Goal: Task Accomplishment & Management: Manage account settings

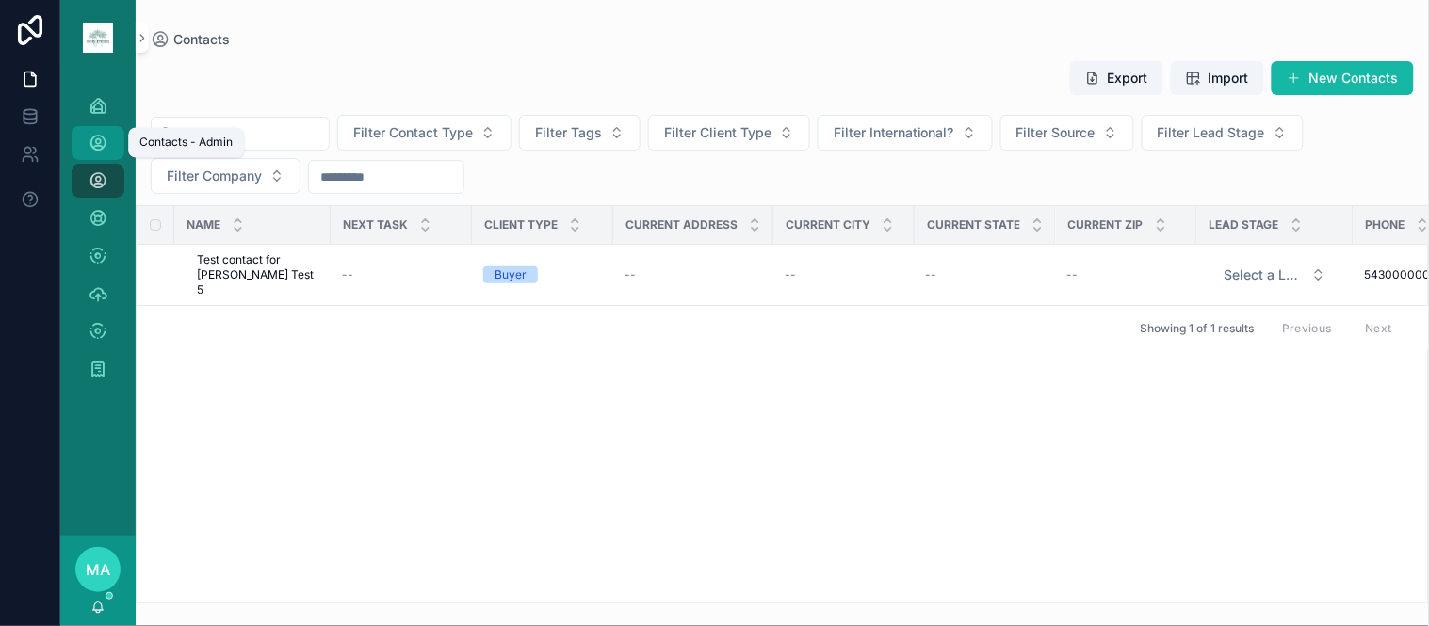
click at [114, 151] on link "Contacts - Admin" at bounding box center [98, 143] width 53 height 34
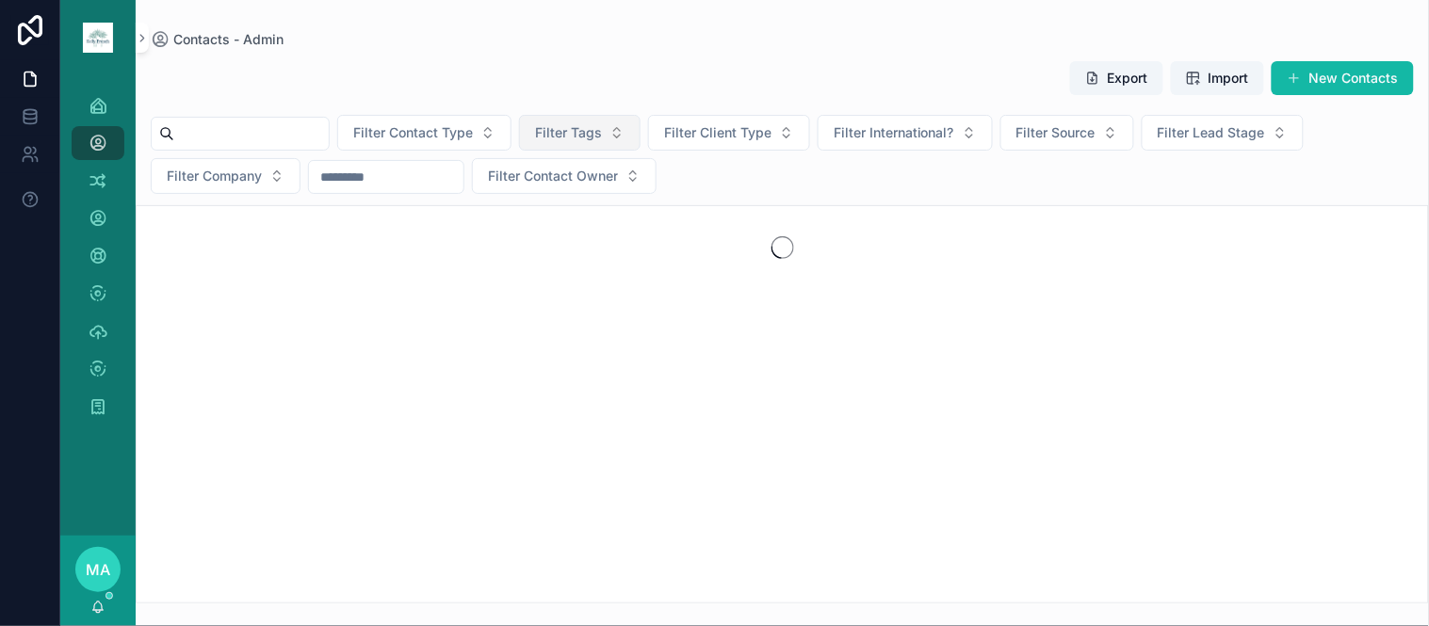
click at [593, 132] on span "Filter Tags" at bounding box center [568, 132] width 67 height 19
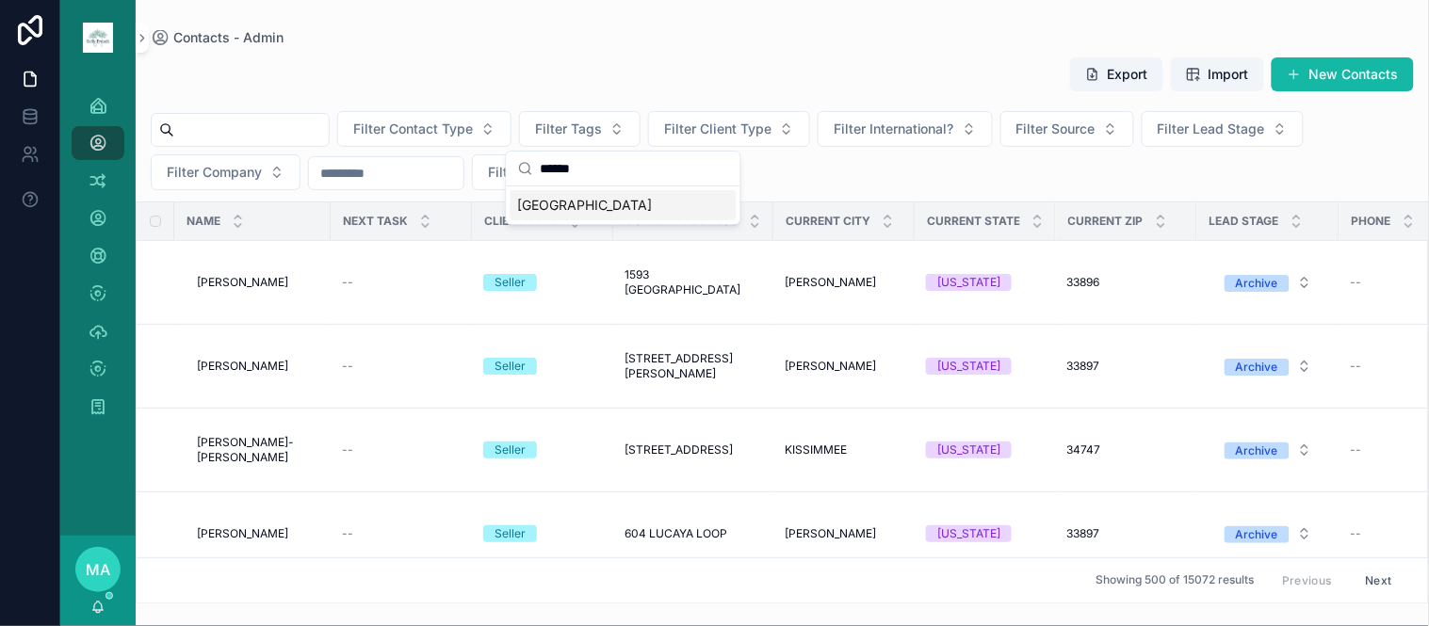
type input "******"
click at [562, 209] on span "[GEOGRAPHIC_DATA]" at bounding box center [585, 205] width 135 height 19
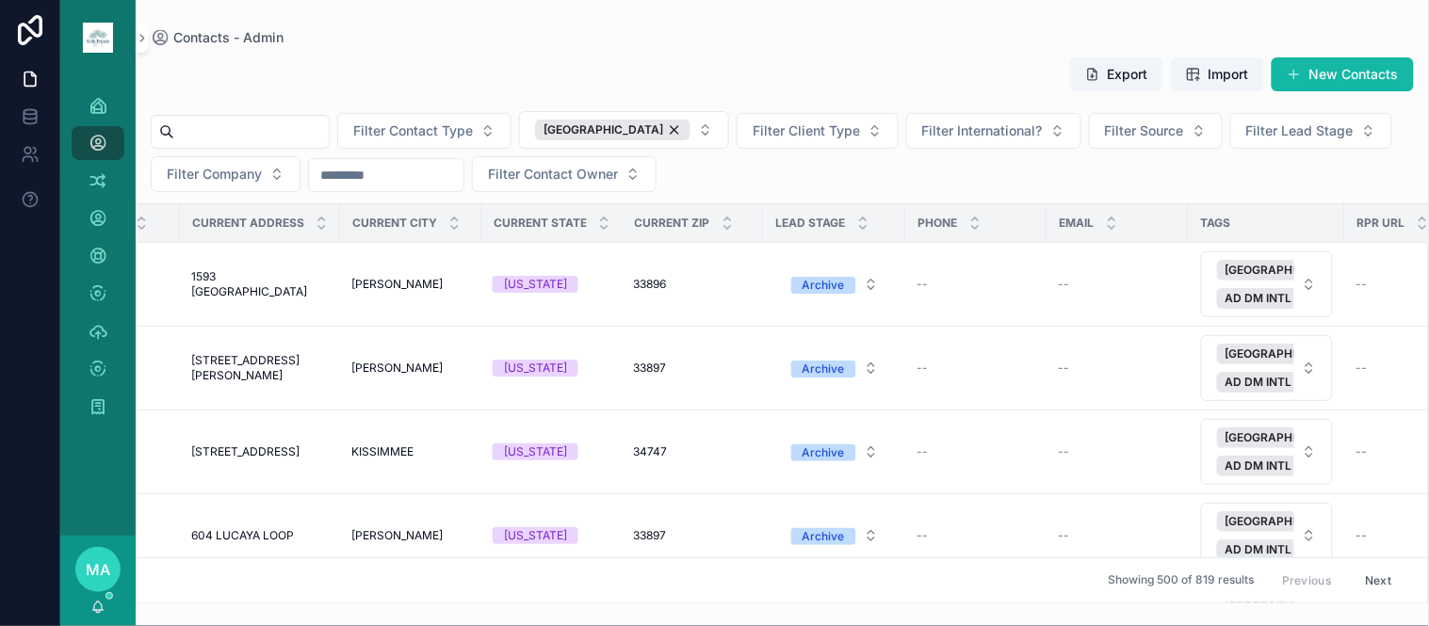
scroll to position [0, 623]
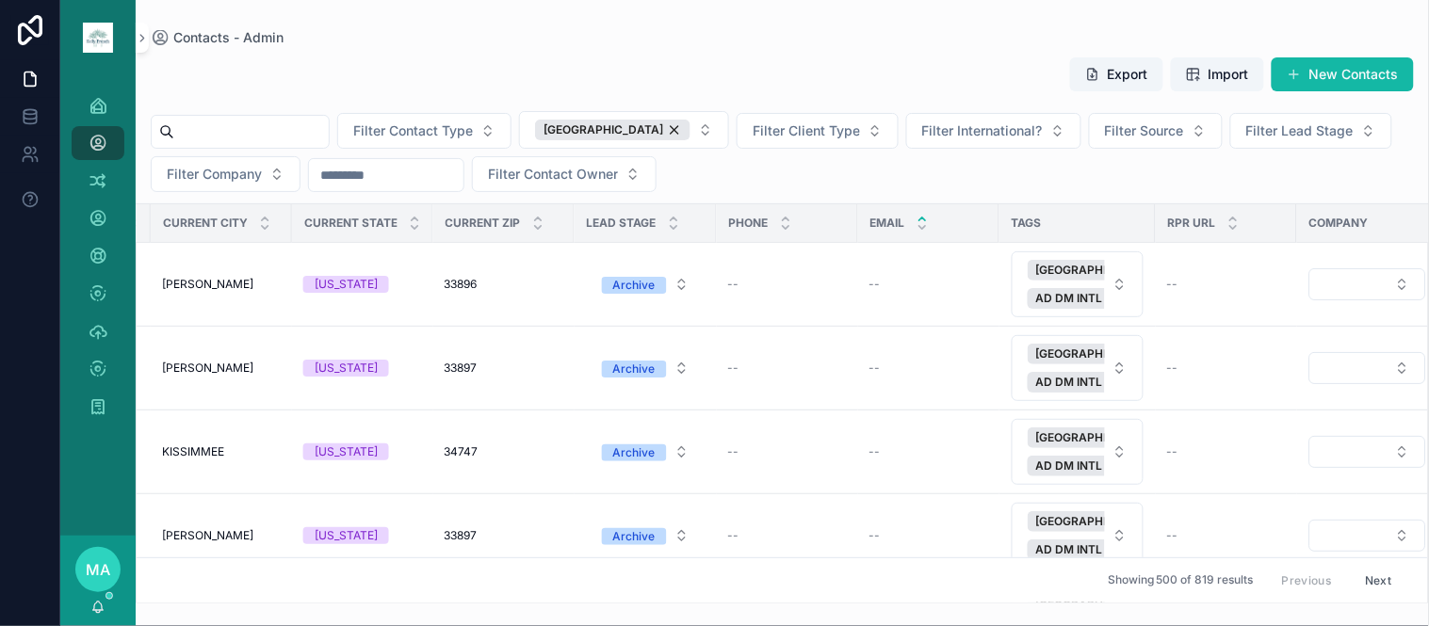
click at [921, 219] on icon "scrollable content" at bounding box center [922, 219] width 7 height 3
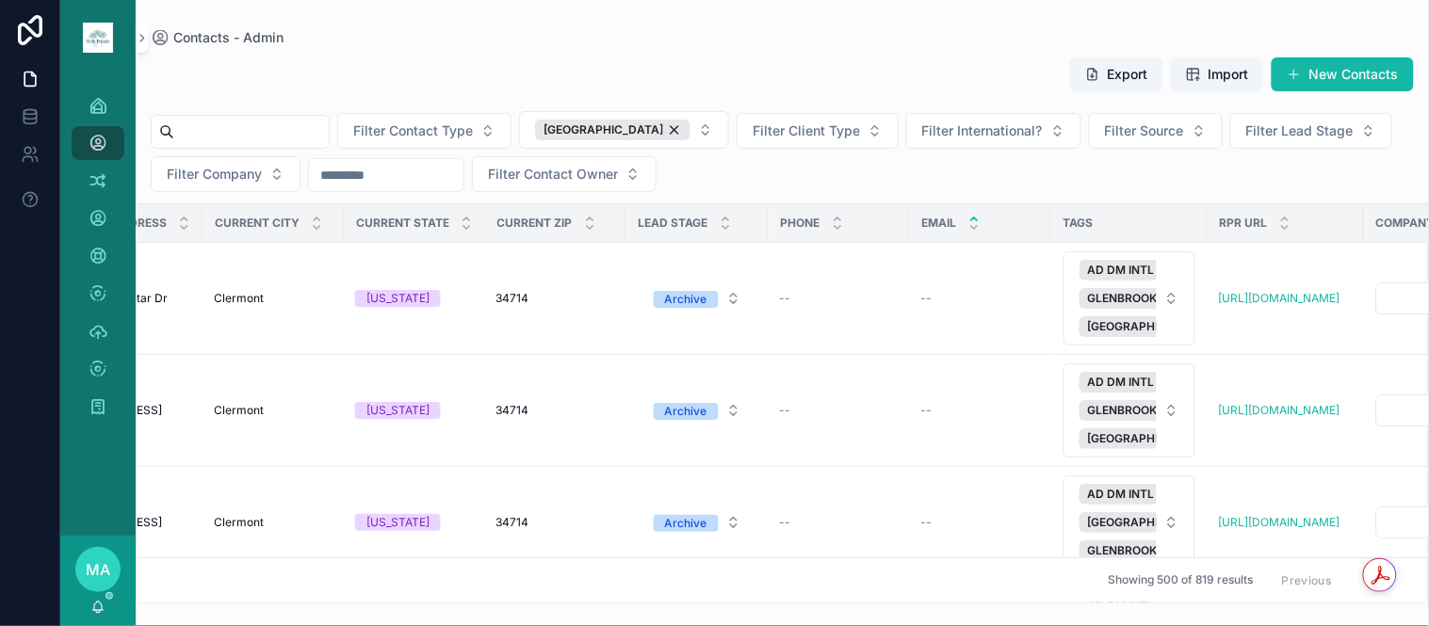
scroll to position [0, 636]
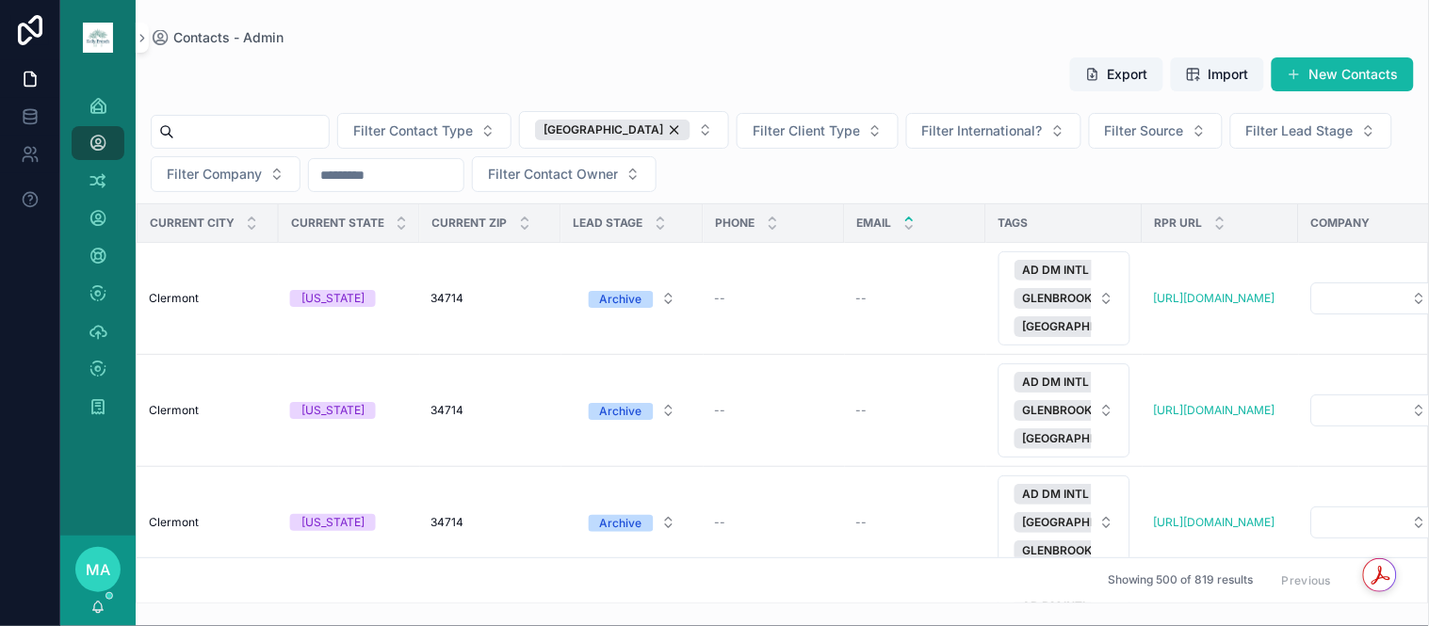
drag, startPoint x: 910, startPoint y: 215, endPoint x: 944, endPoint y: 231, distance: 37.5
click at [909, 218] on icon "scrollable content" at bounding box center [909, 219] width 12 height 12
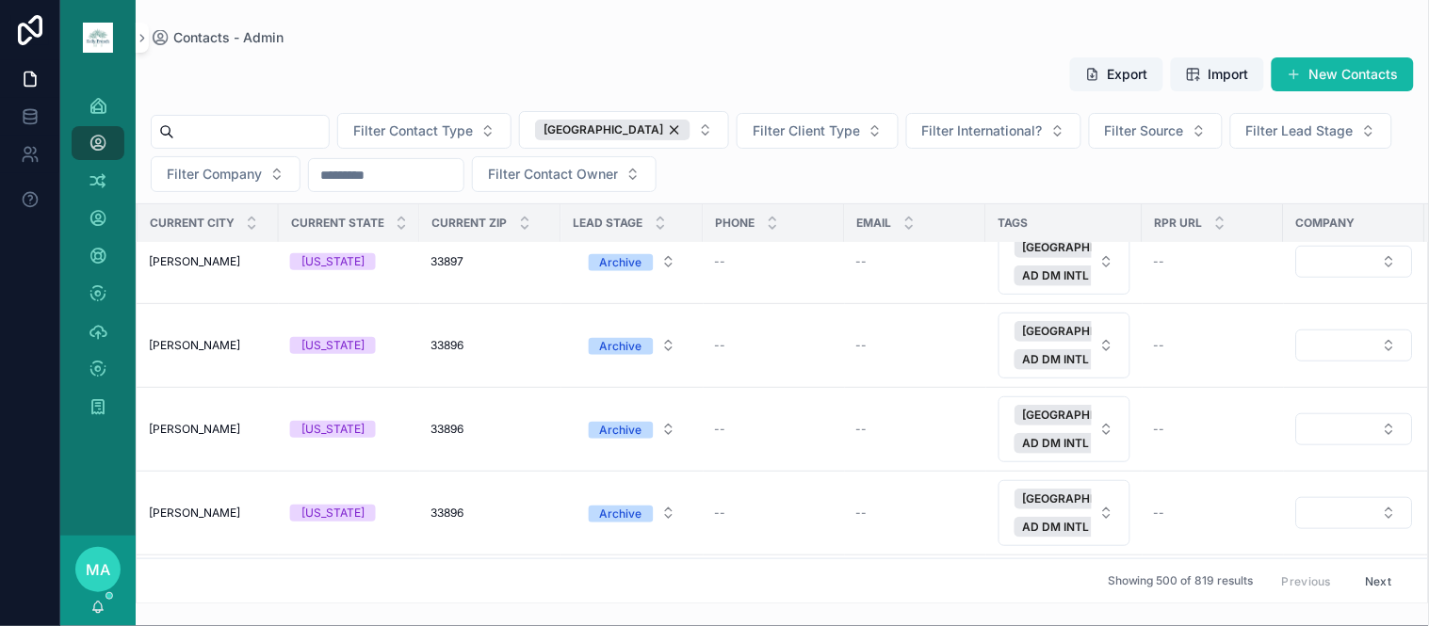
scroll to position [0, 636]
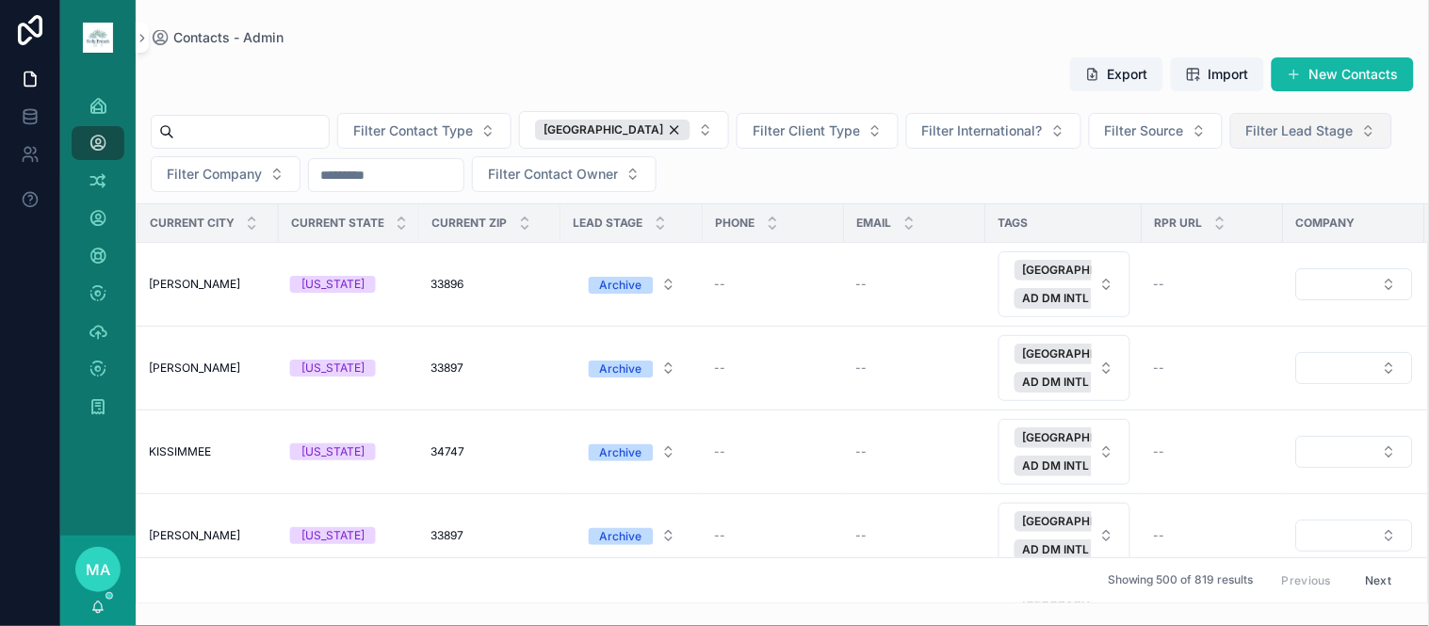
click at [1294, 129] on span "Filter Lead Stage" at bounding box center [1299, 131] width 107 height 19
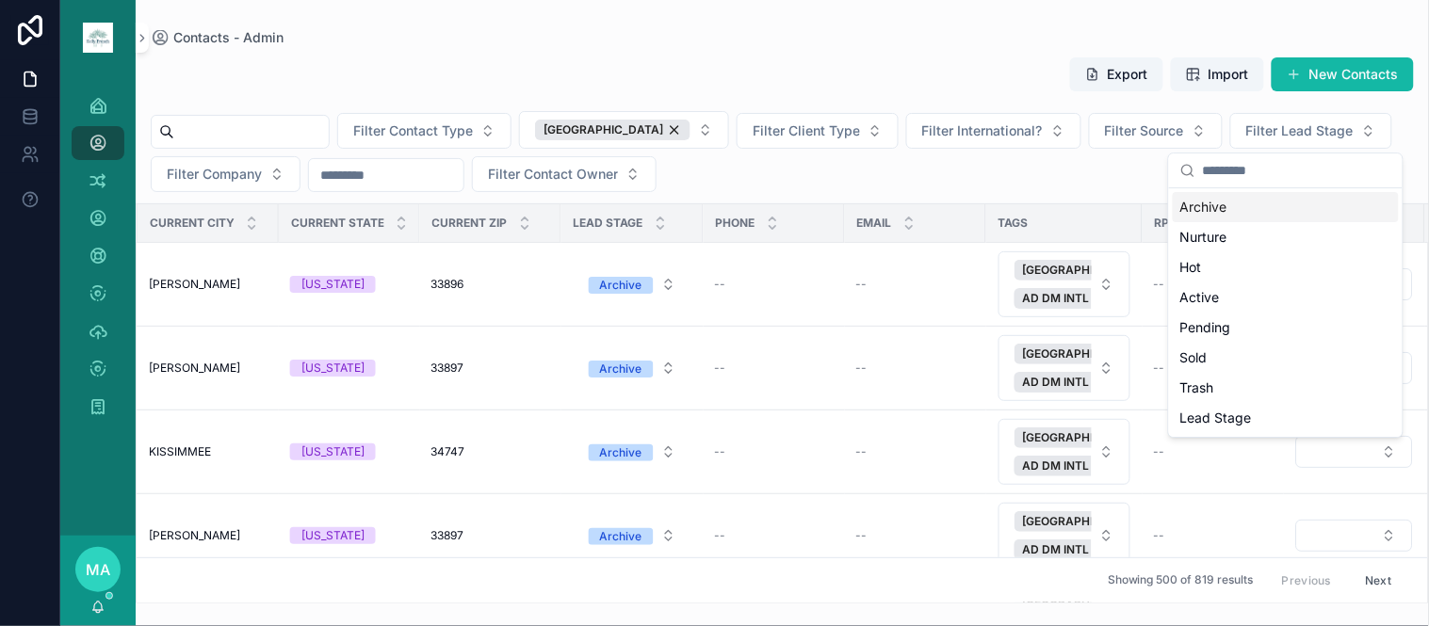
click at [1253, 198] on div "Archive" at bounding box center [1286, 207] width 226 height 30
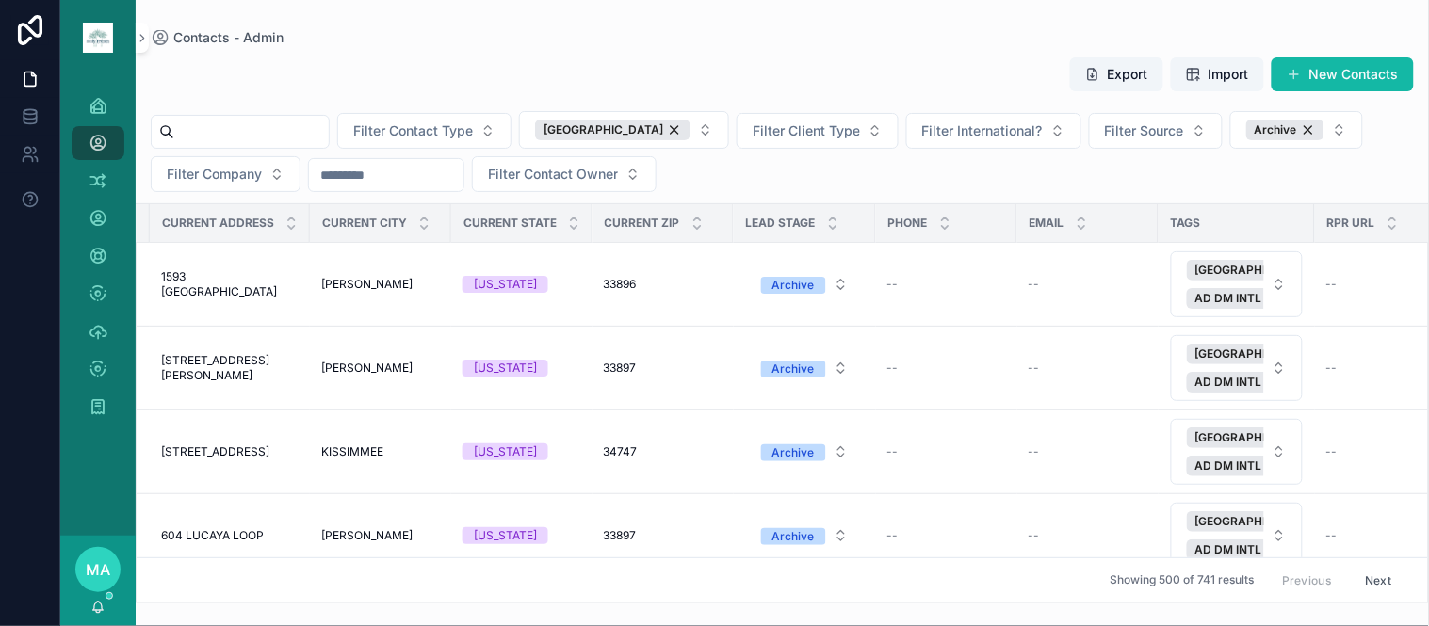
scroll to position [0, 723]
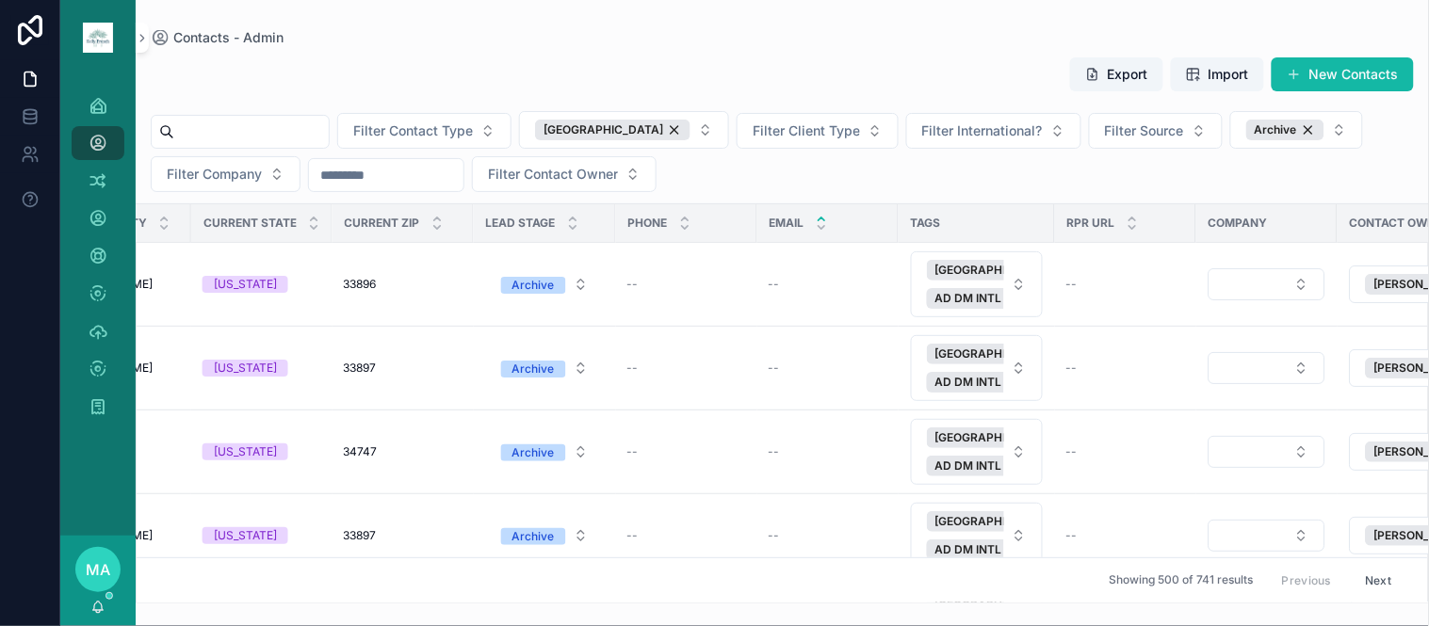
click at [816, 219] on icon "scrollable content" at bounding box center [822, 219] width 12 height 12
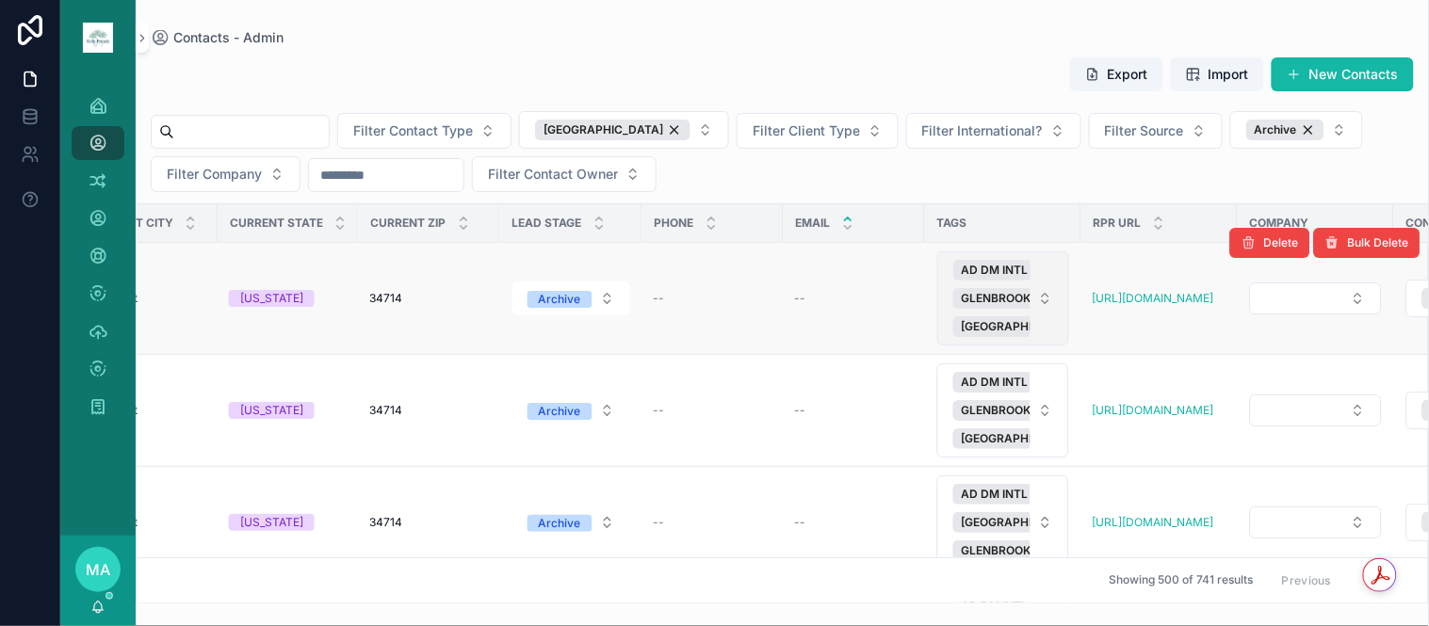
scroll to position [0, 692]
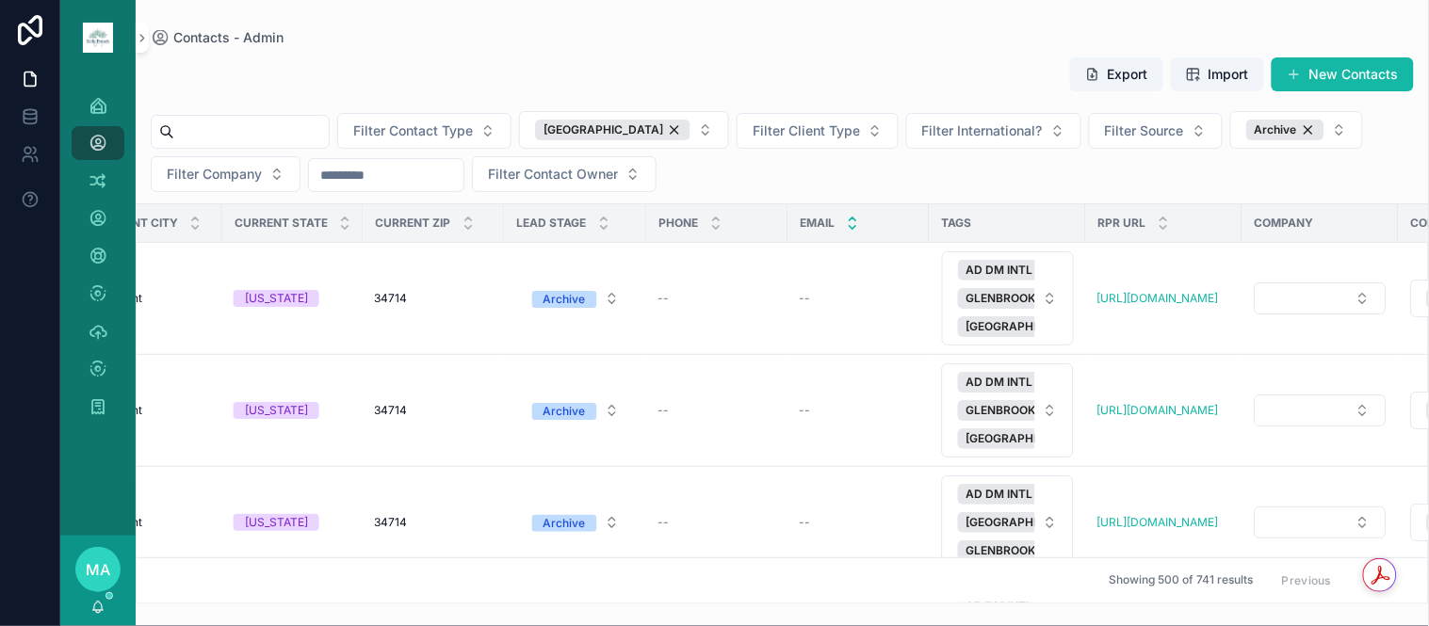
click at [844, 229] on div "Email" at bounding box center [858, 223] width 139 height 36
click at [851, 227] on icon "scrollable content" at bounding box center [853, 227] width 12 height 12
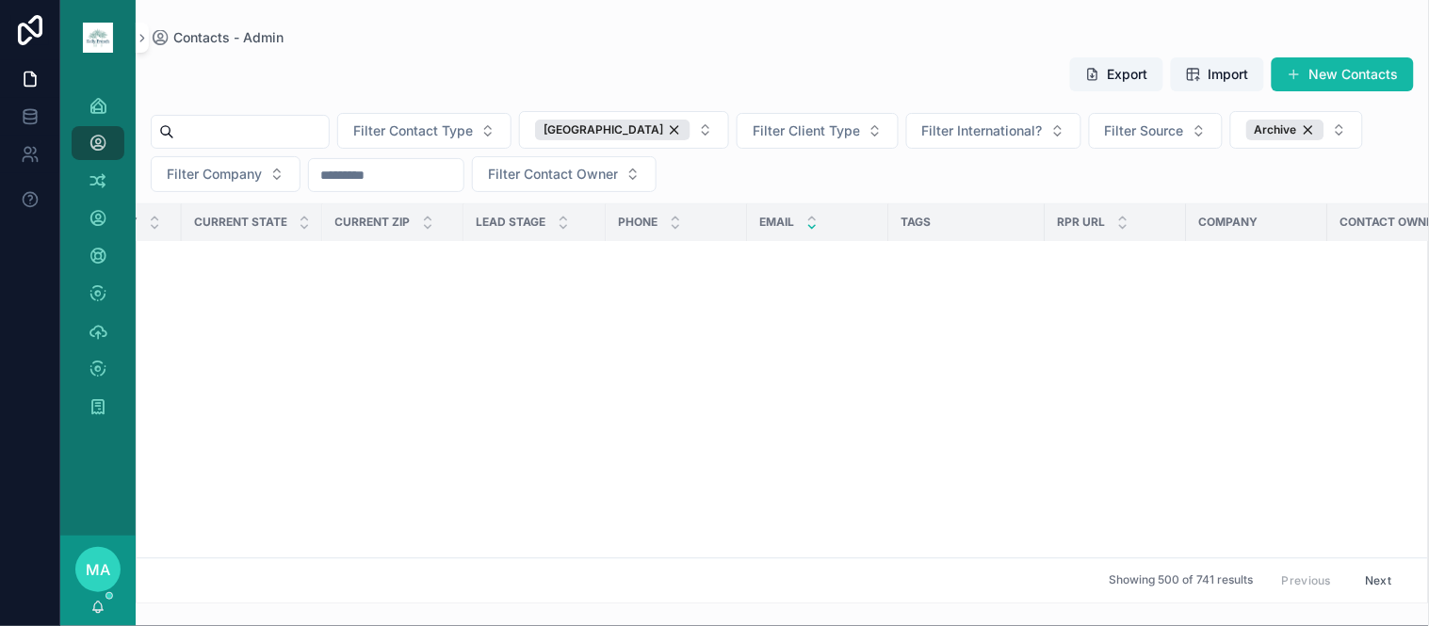
scroll to position [19544, 733]
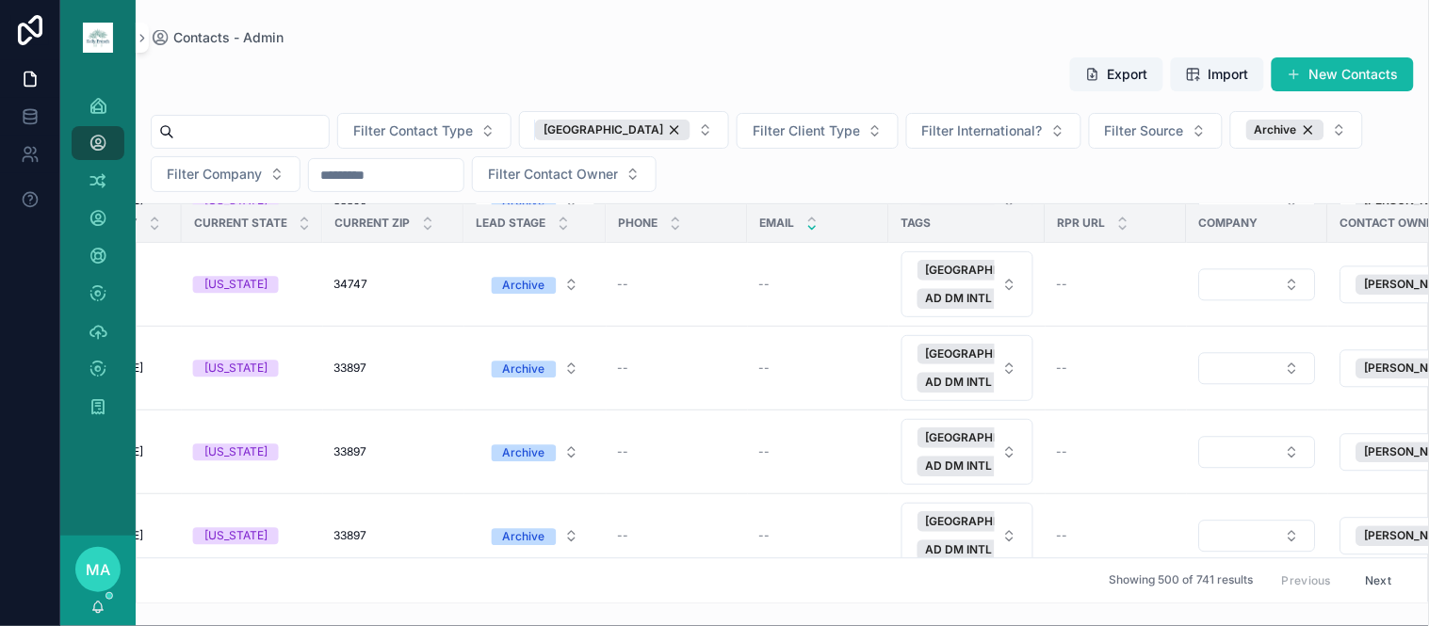
drag, startPoint x: 656, startPoint y: 126, endPoint x: 712, endPoint y: 199, distance: 91.4
click at [656, 129] on div "[GEOGRAPHIC_DATA]" at bounding box center [612, 130] width 155 height 21
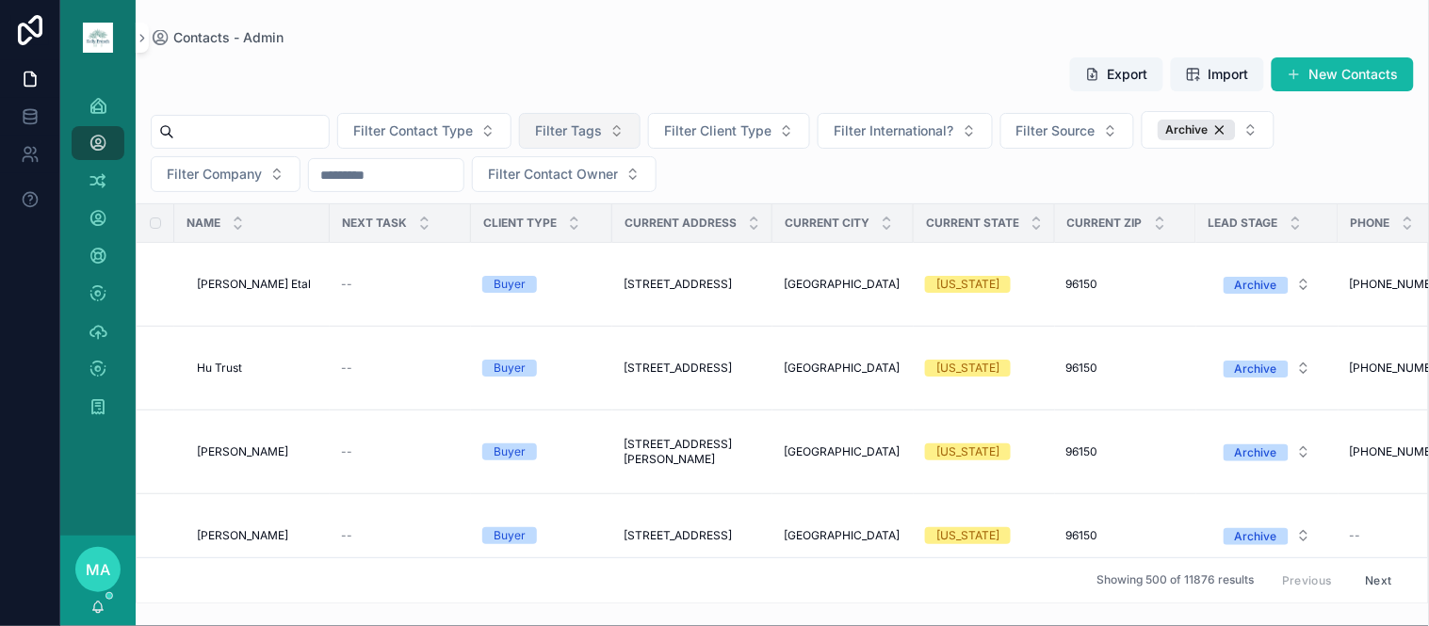
click at [602, 135] on span "Filter Tags" at bounding box center [568, 131] width 67 height 19
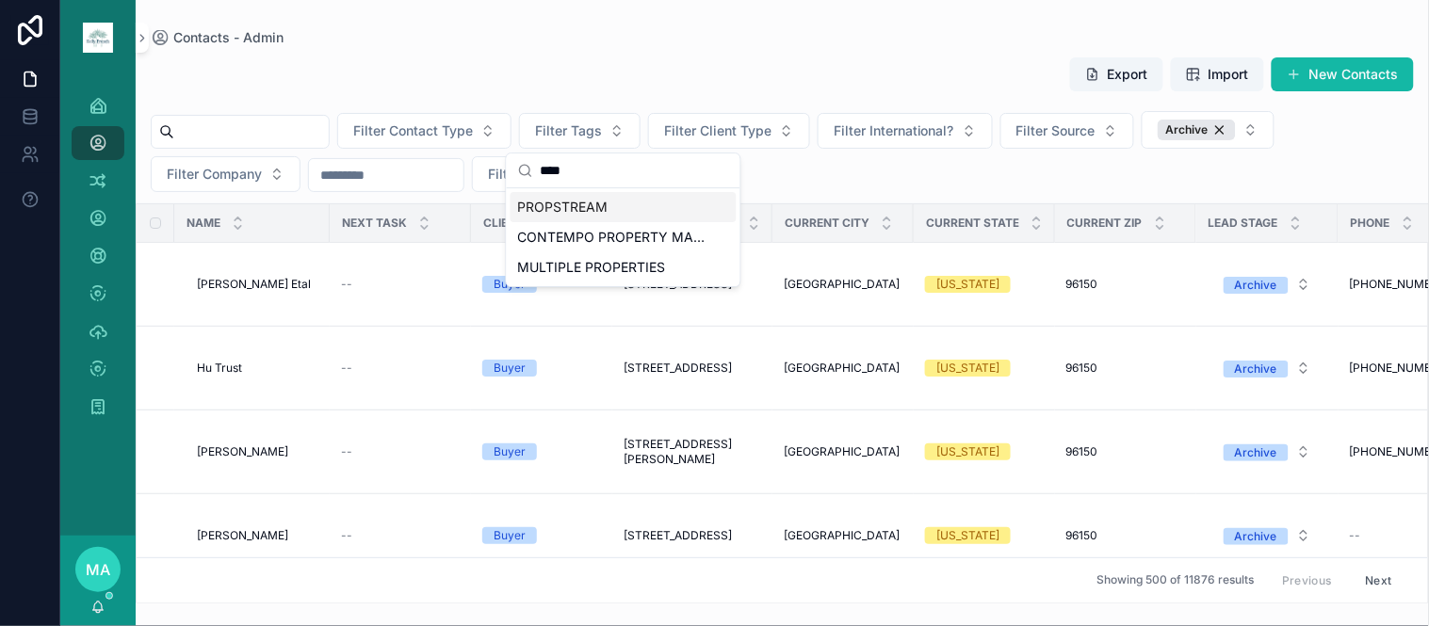
type input "****"
click at [599, 207] on span "PROPSTREAM" at bounding box center [563, 207] width 90 height 19
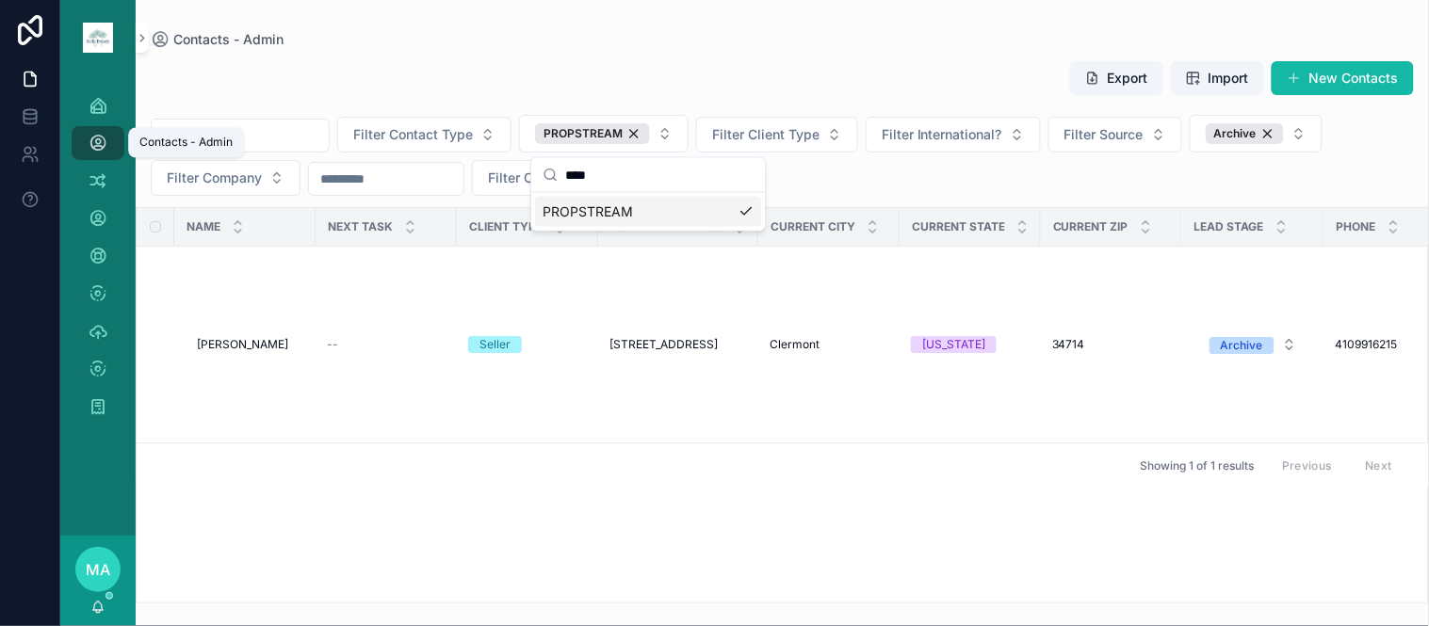
click at [104, 145] on icon "scrollable content" at bounding box center [98, 143] width 19 height 19
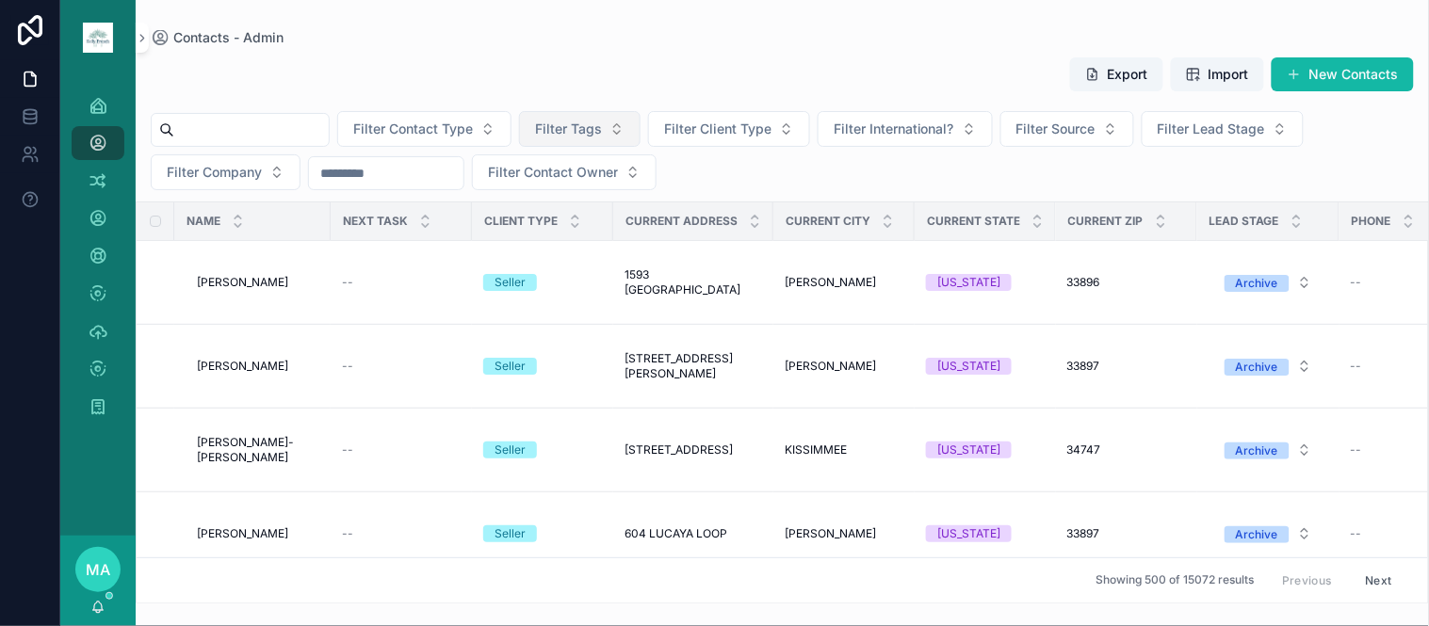
click at [640, 118] on button "Filter Tags" at bounding box center [580, 129] width 122 height 36
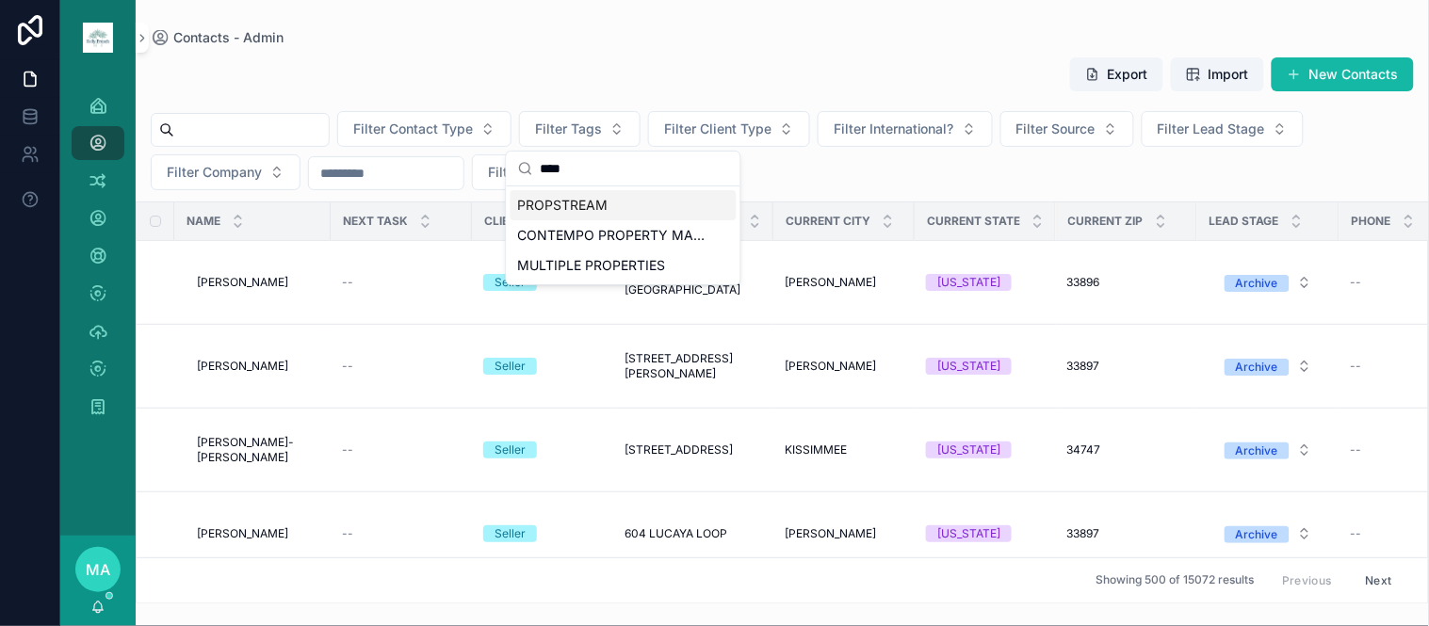
type input "****"
click at [579, 205] on span "PROPSTREAM" at bounding box center [563, 205] width 90 height 19
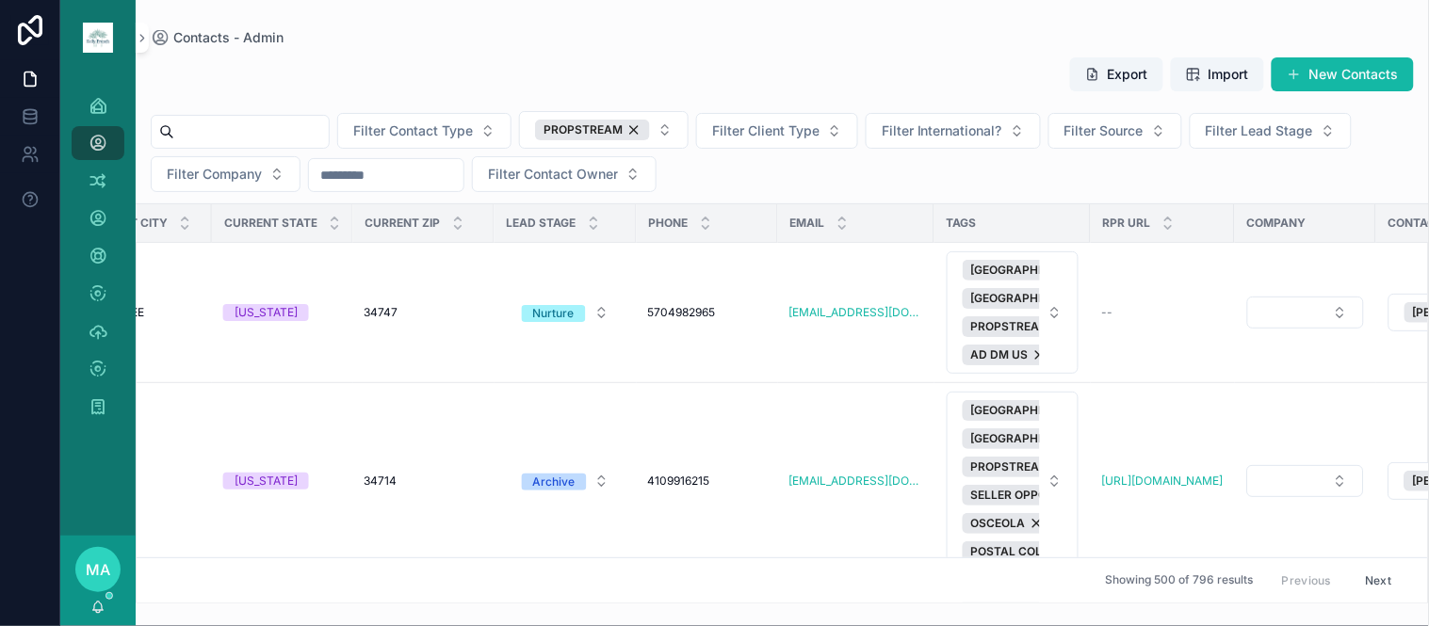
scroll to position [0, 709]
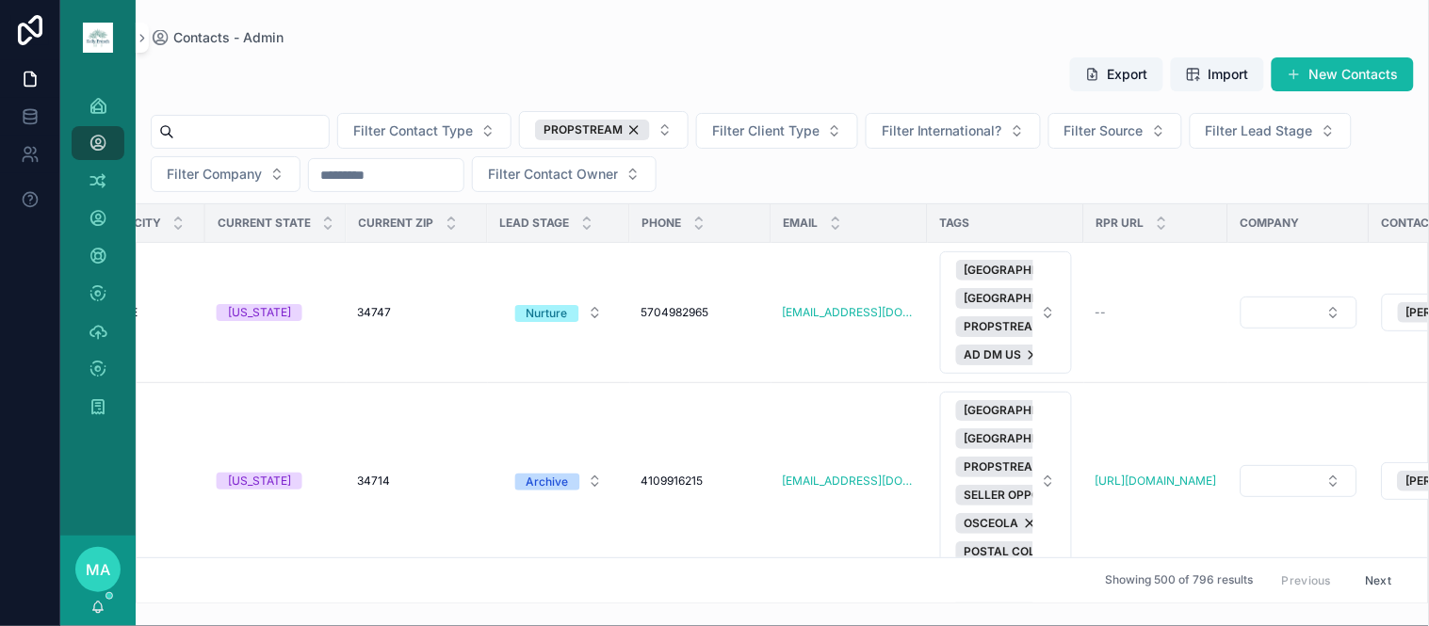
click at [1106, 67] on button "Export" at bounding box center [1116, 74] width 93 height 34
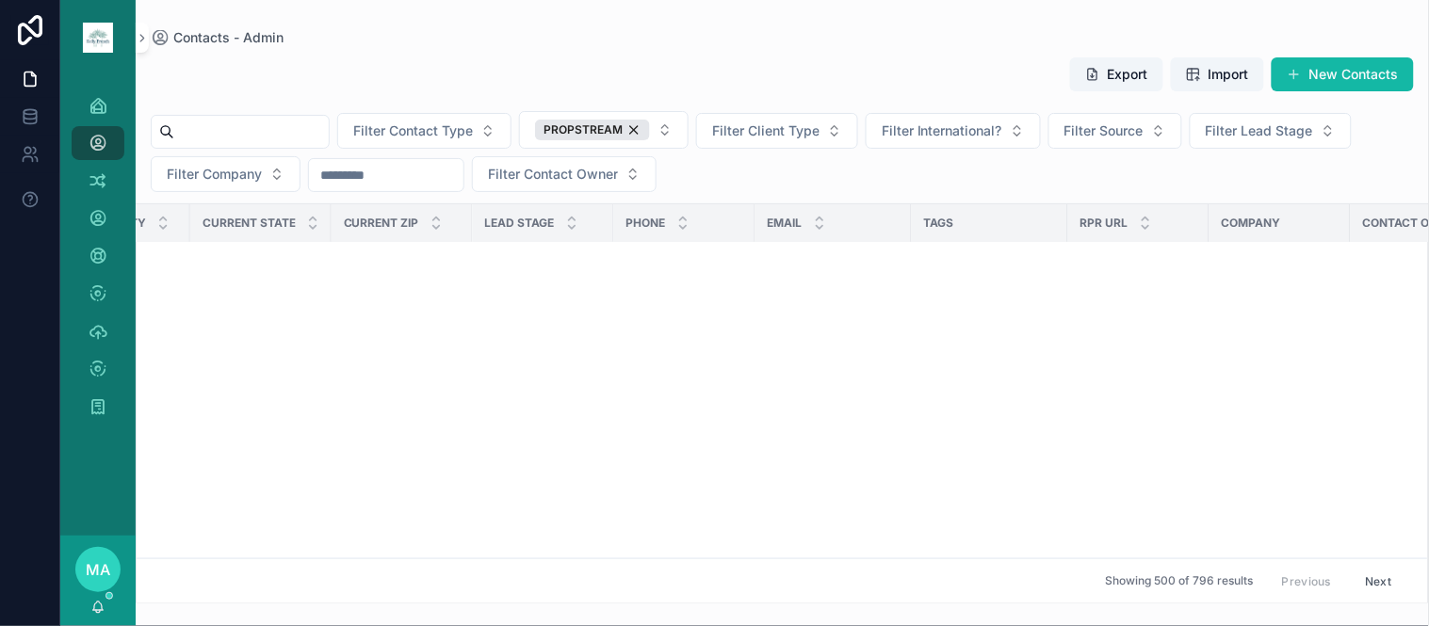
scroll to position [57653, 709]
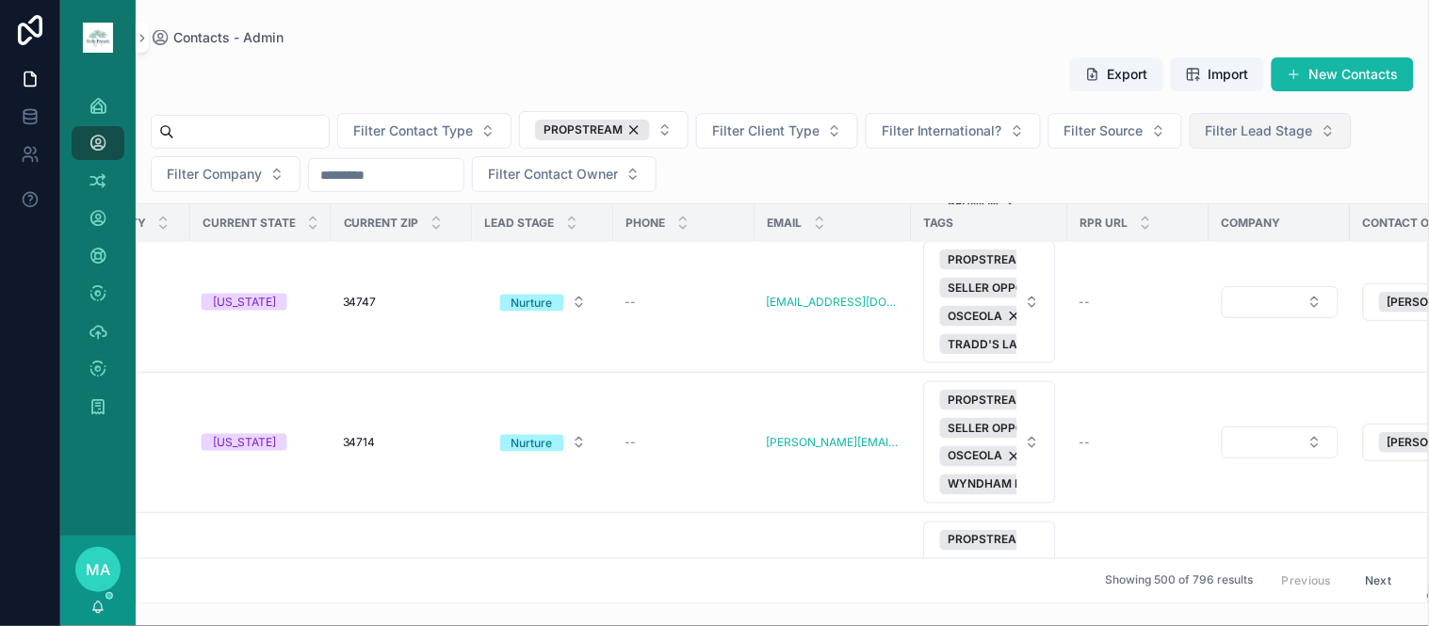
click at [1313, 123] on span "Filter Lead Stage" at bounding box center [1259, 131] width 107 height 19
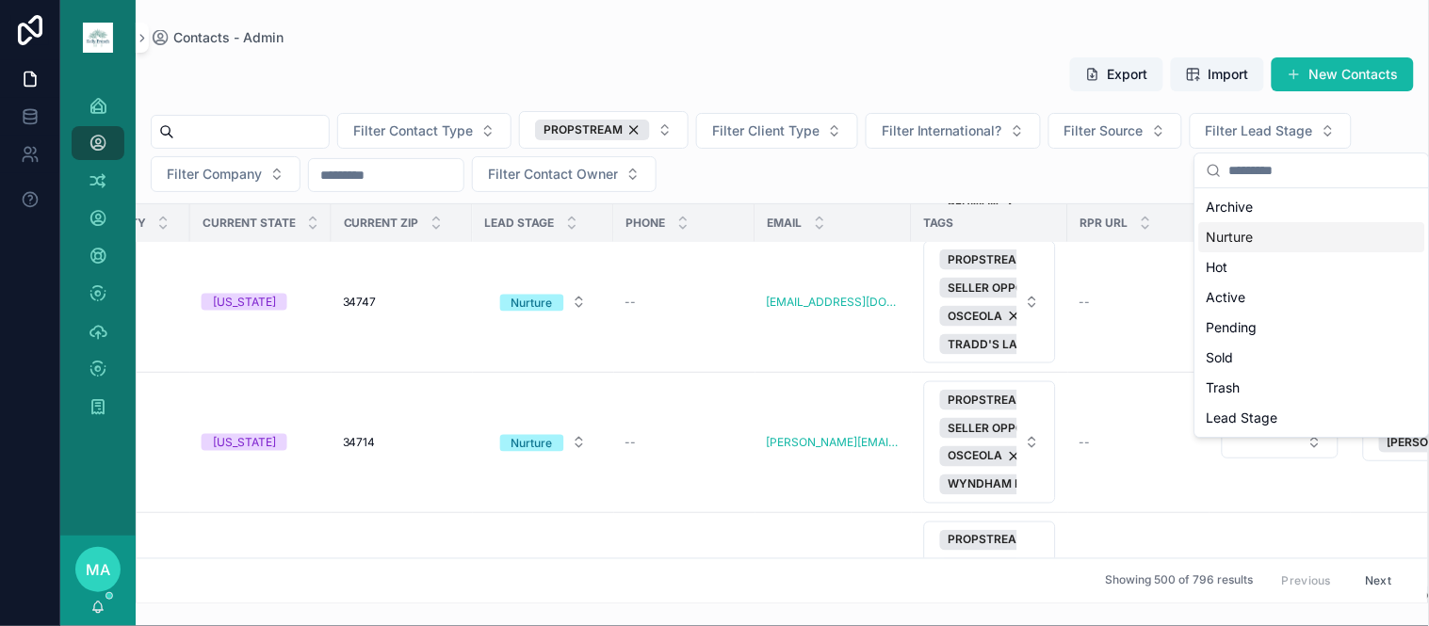
click at [1277, 239] on div "Nurture" at bounding box center [1312, 237] width 226 height 30
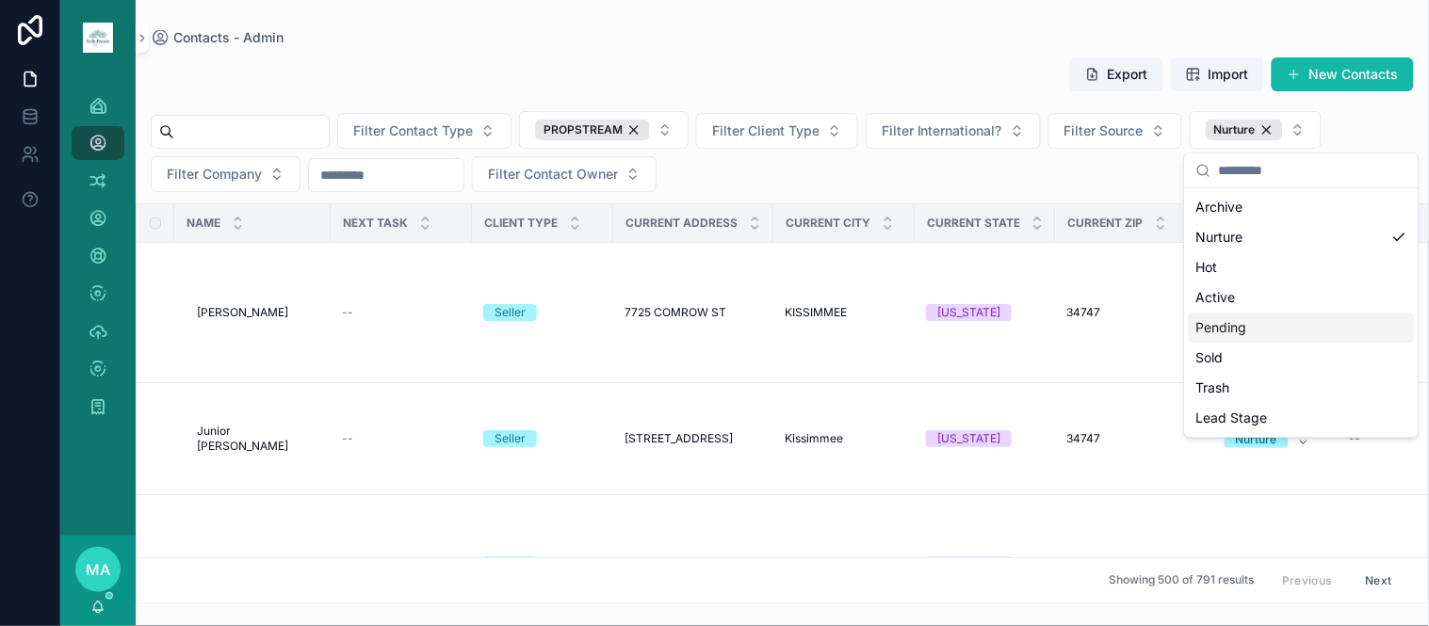
click at [1149, 71] on button "Export" at bounding box center [1116, 74] width 93 height 34
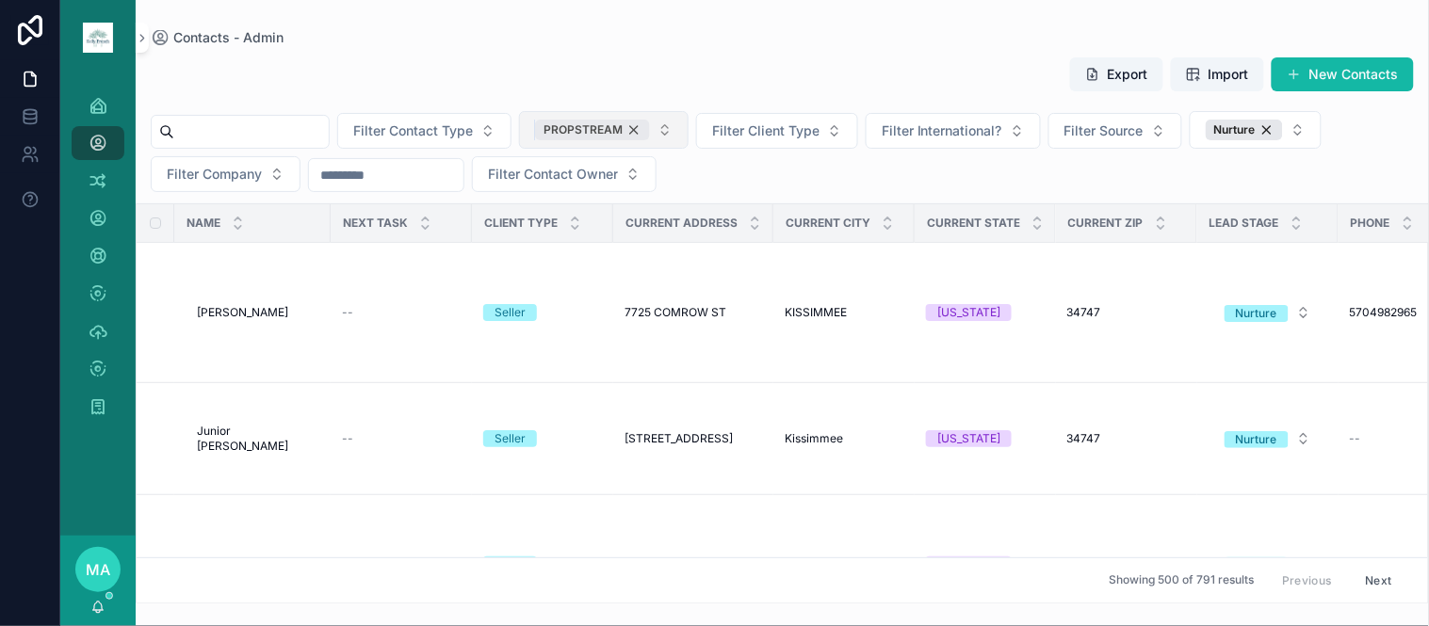
click at [650, 129] on div "PROPSTREAM" at bounding box center [592, 130] width 115 height 21
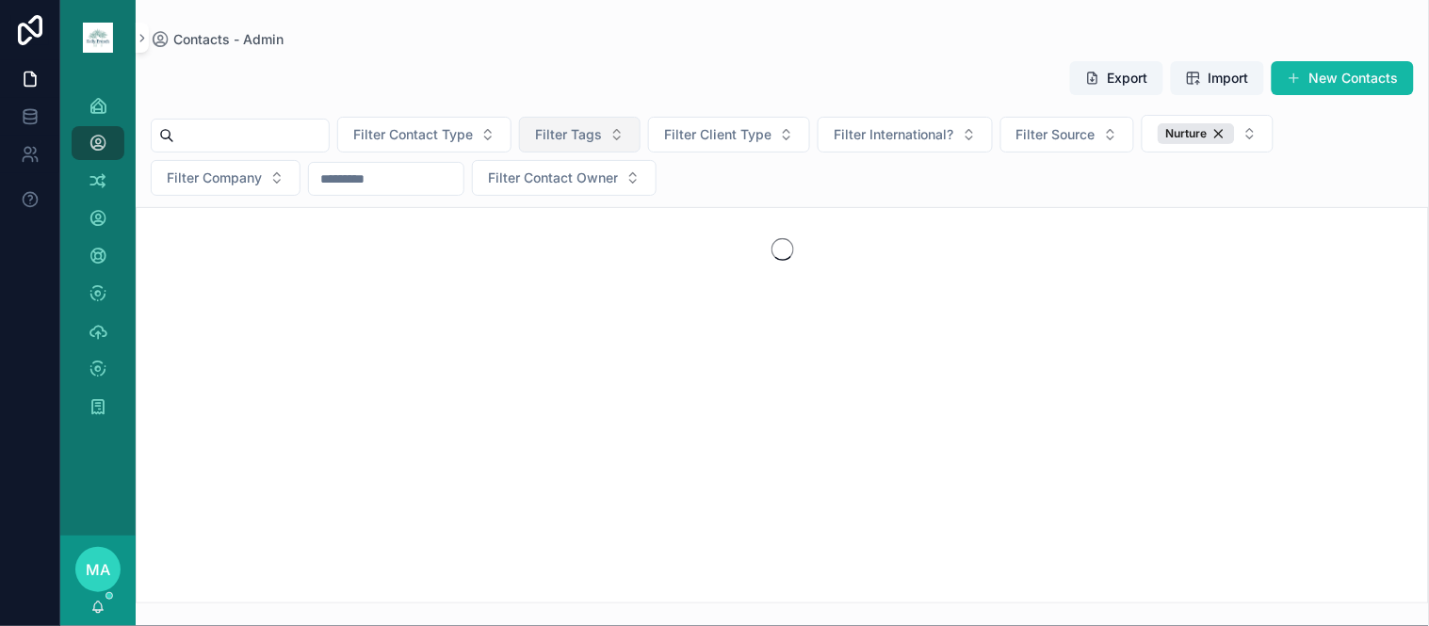
click at [615, 141] on button "Filter Tags" at bounding box center [580, 135] width 122 height 36
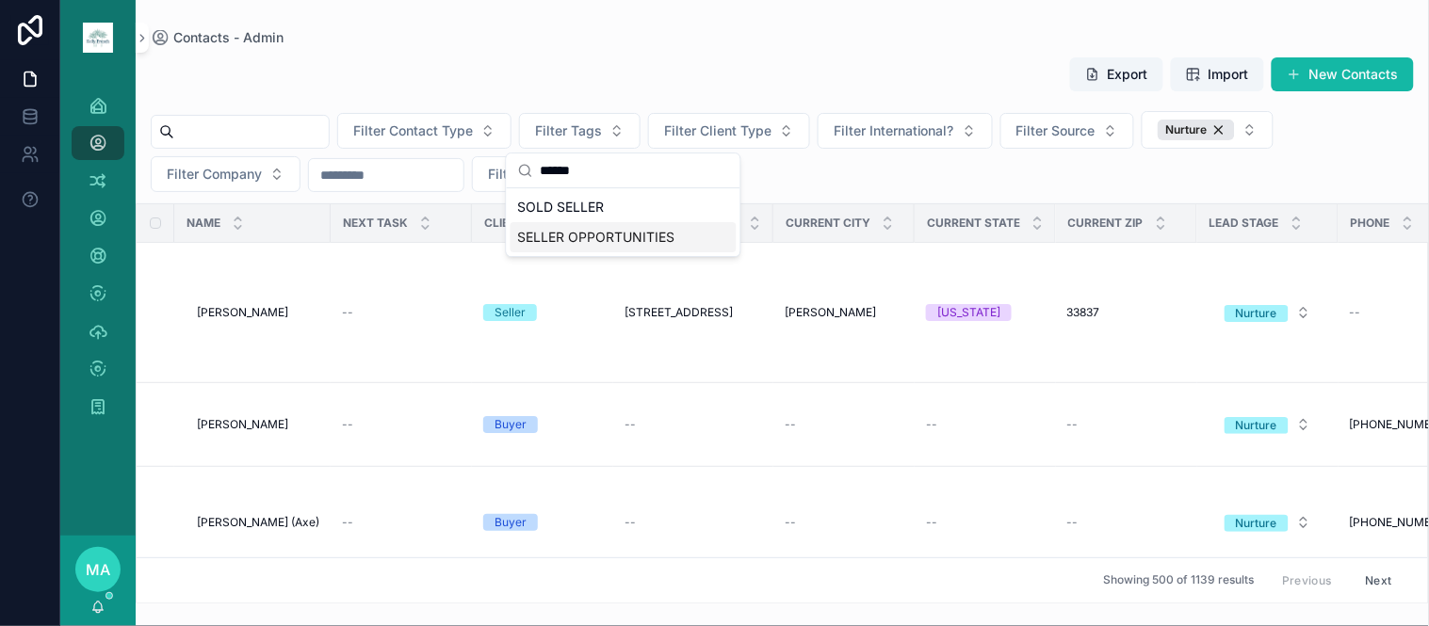
type input "******"
click at [589, 237] on span "SELLER OPPORTUNITIES" at bounding box center [596, 237] width 157 height 19
